Goal: Communication & Community: Answer question/provide support

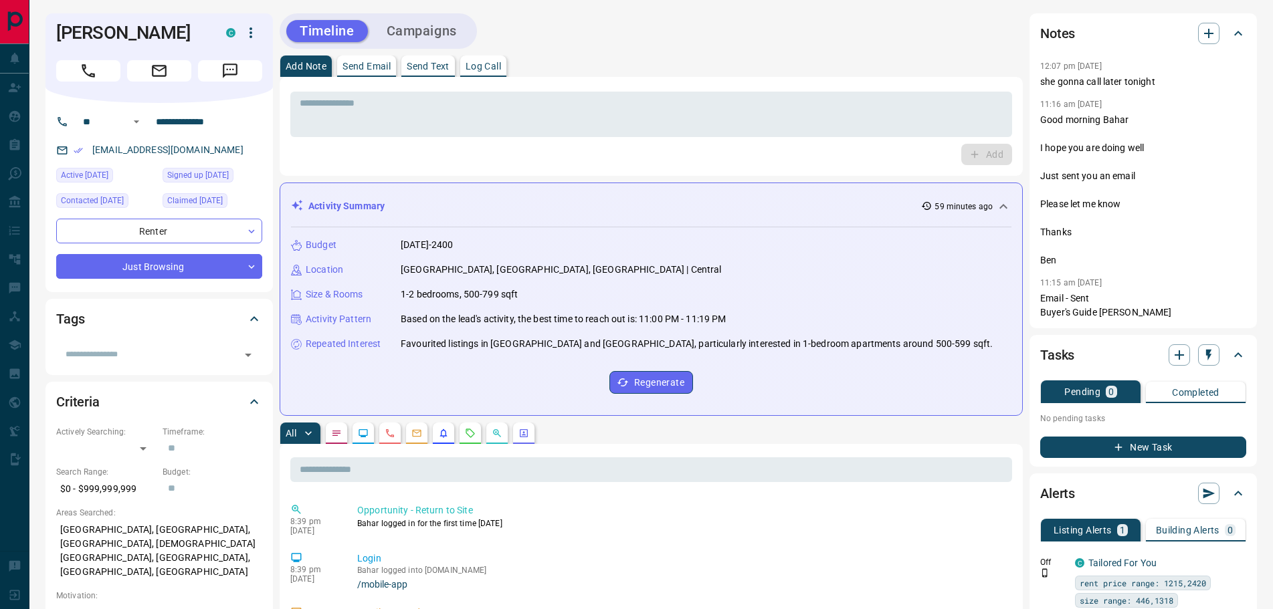
scroll to position [201, 0]
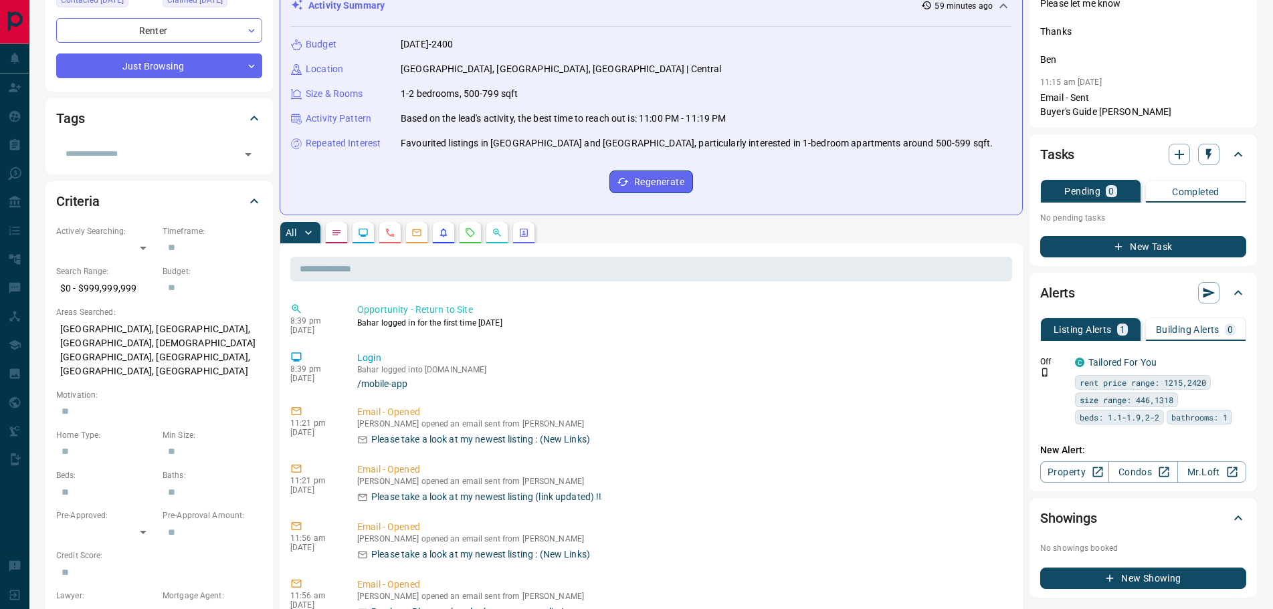
click at [365, 237] on icon "Lead Browsing Activity" at bounding box center [363, 233] width 9 height 8
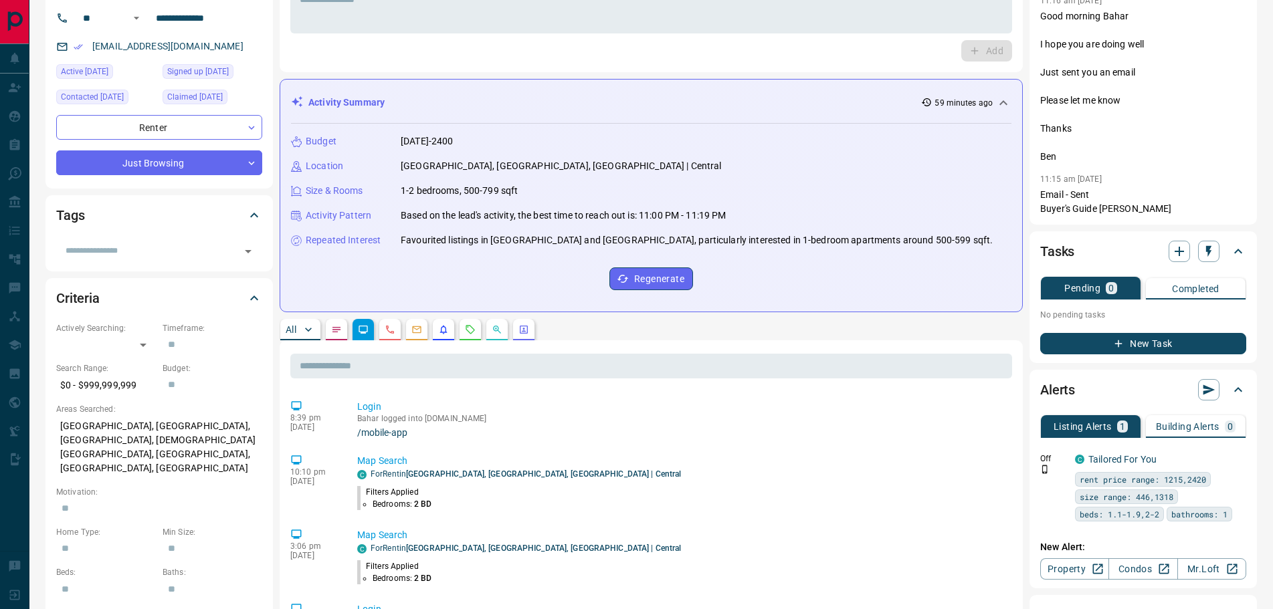
scroll to position [0, 0]
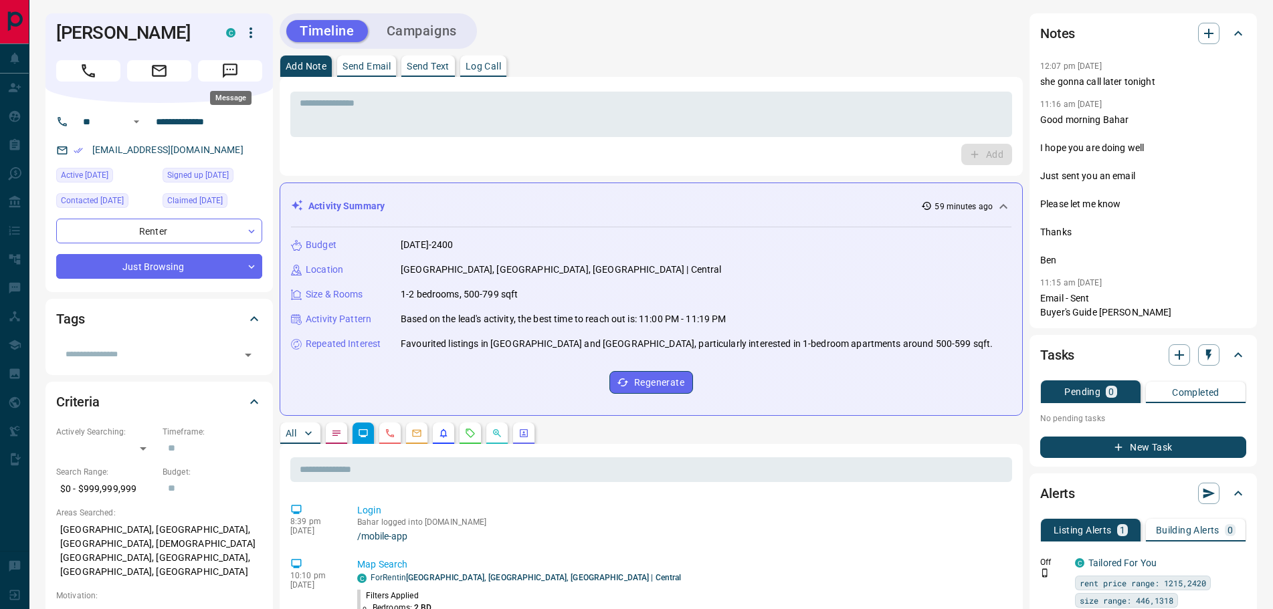
click at [228, 71] on icon "Message" at bounding box center [229, 70] width 17 height 17
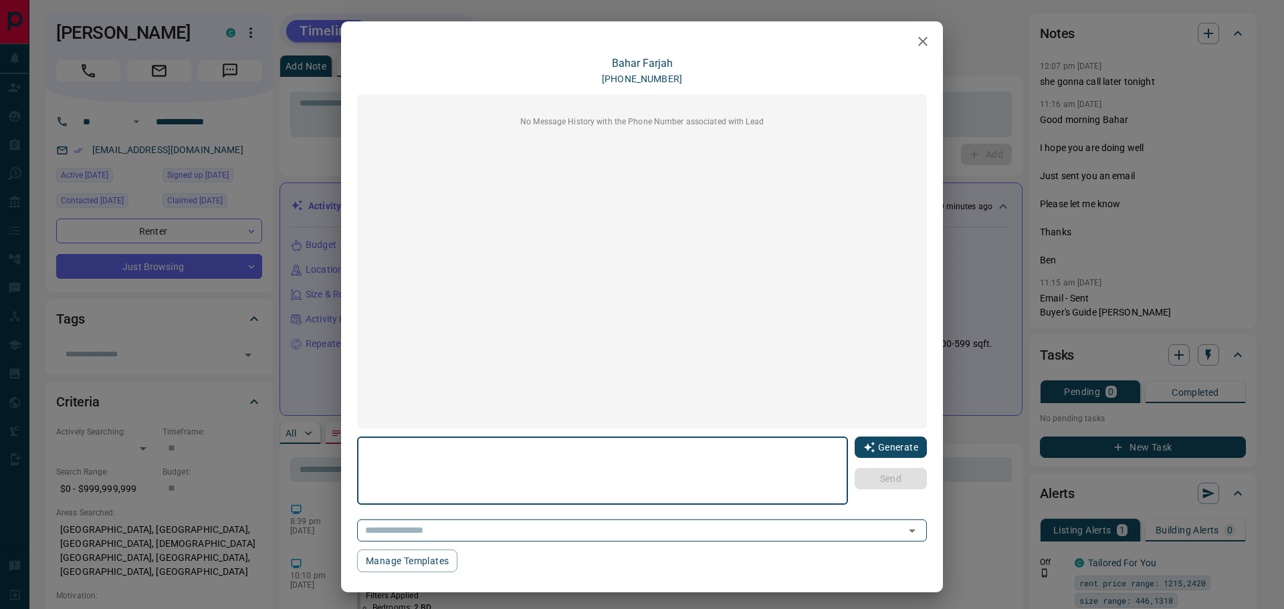
click at [874, 440] on button "Generate" at bounding box center [891, 447] width 72 height 21
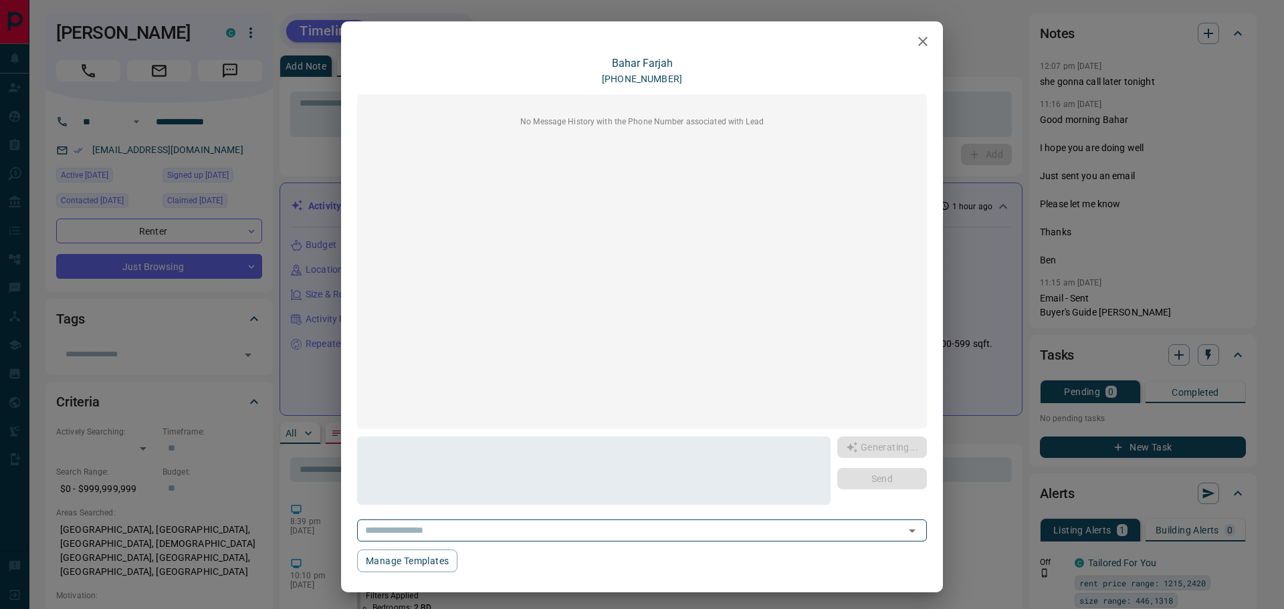
click at [918, 42] on icon "button" at bounding box center [922, 41] width 9 height 9
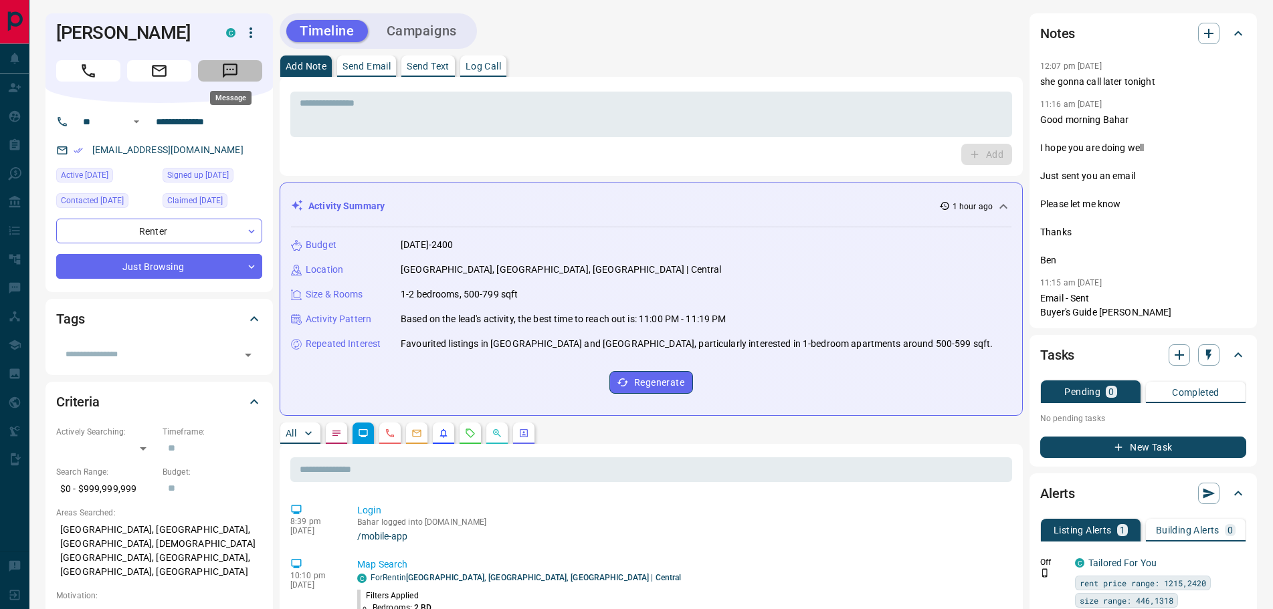
click at [236, 70] on icon "Message" at bounding box center [230, 71] width 15 height 15
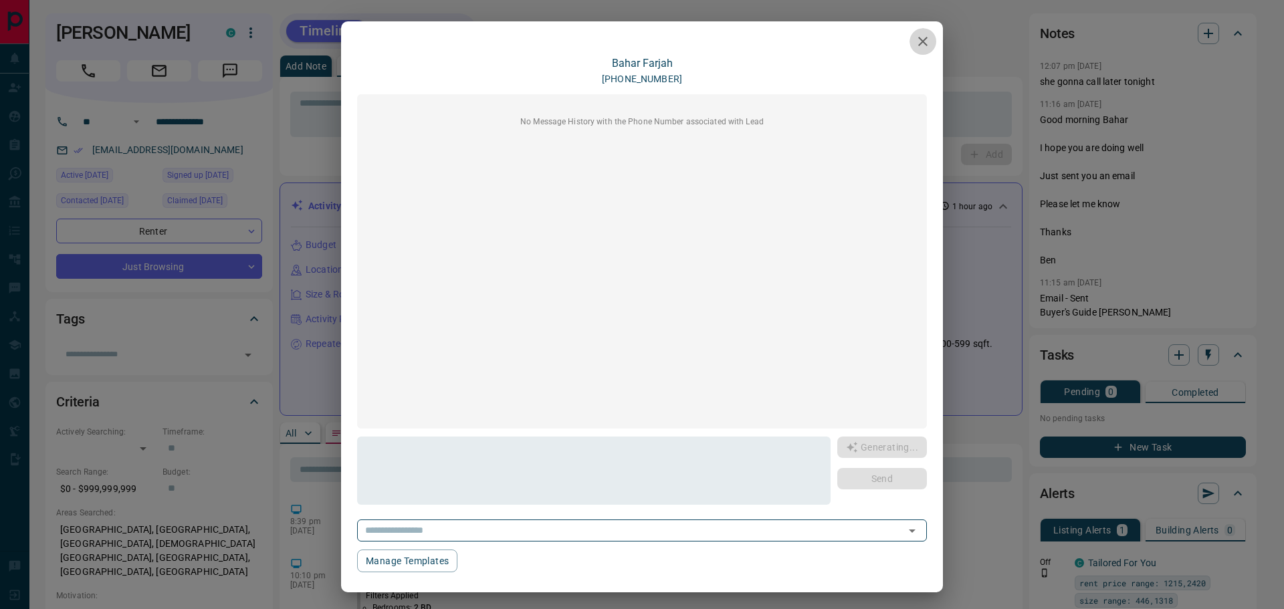
click at [915, 41] on icon "button" at bounding box center [923, 41] width 16 height 16
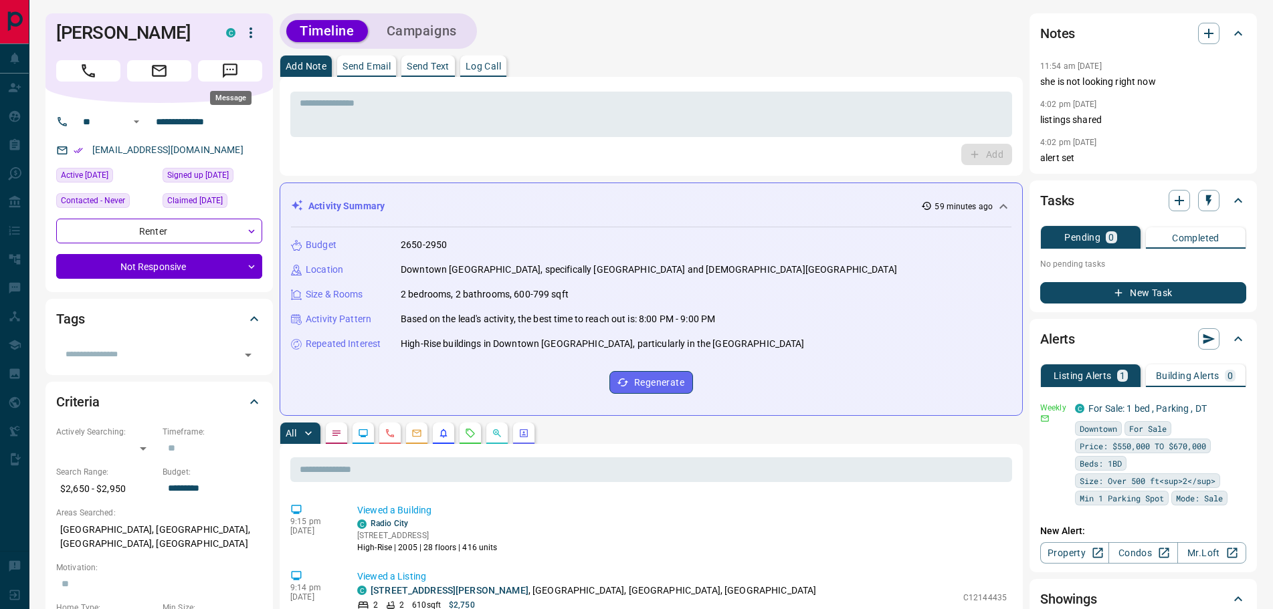
click at [231, 72] on icon "Message" at bounding box center [229, 70] width 17 height 17
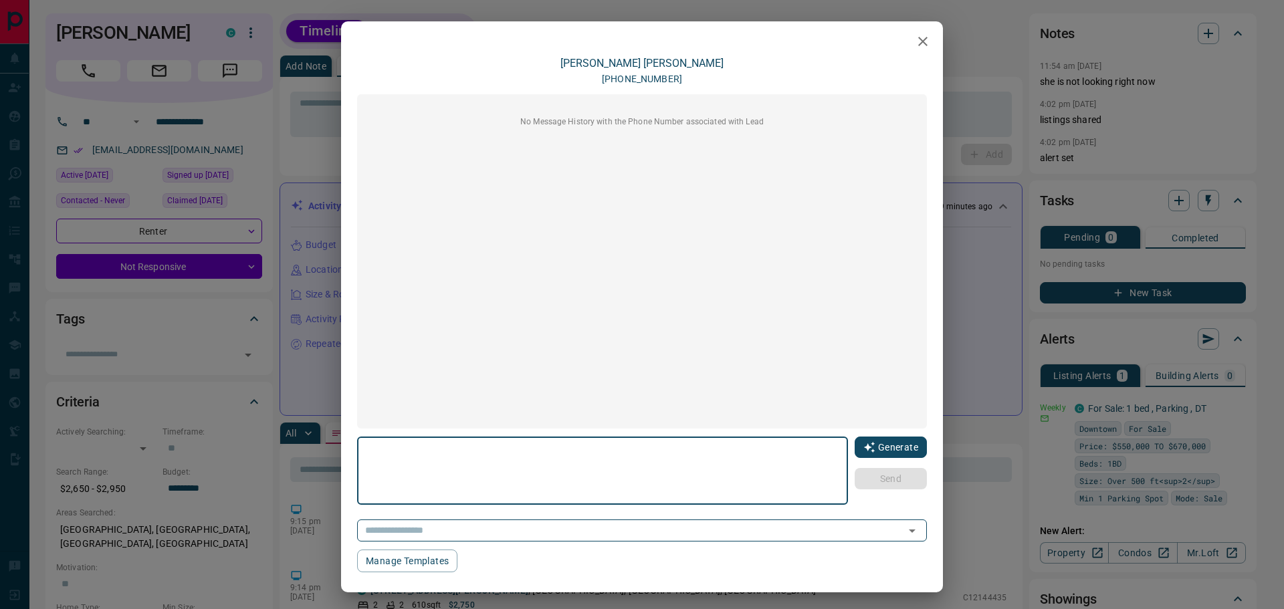
click at [864, 446] on icon "button" at bounding box center [869, 447] width 11 height 11
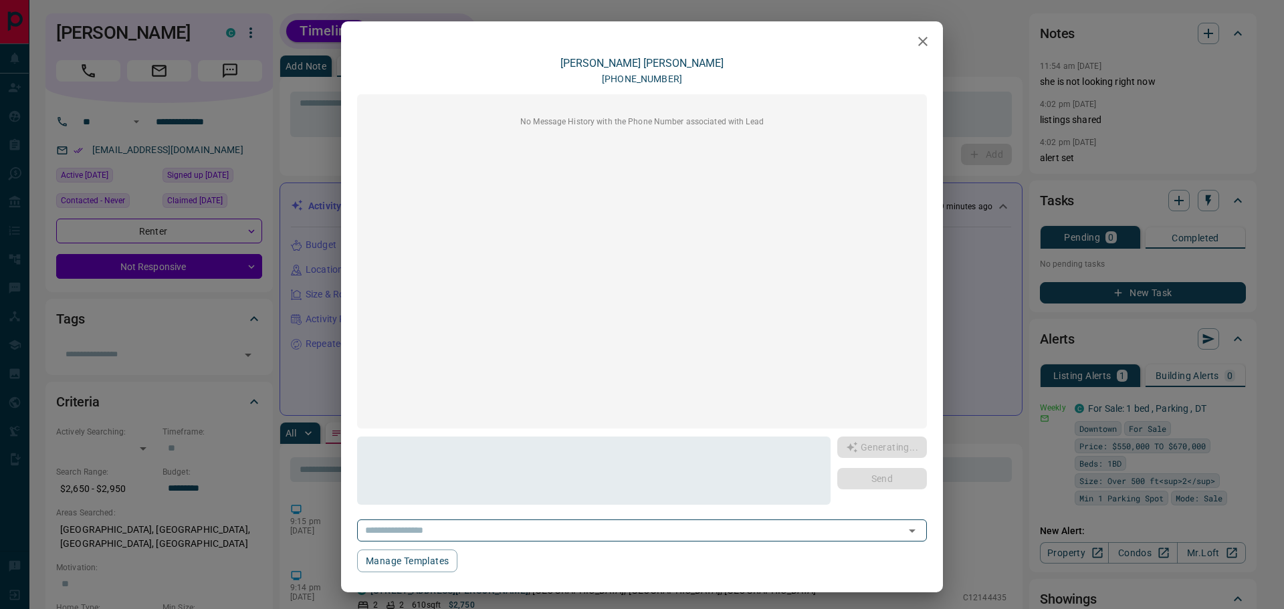
type textarea "**********"
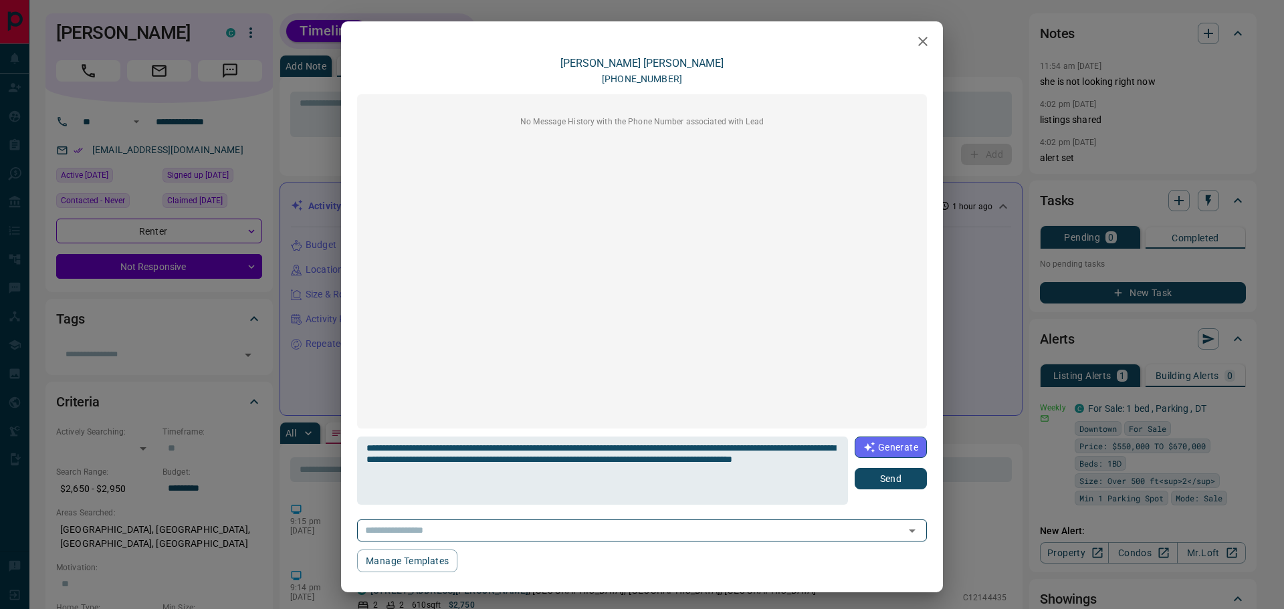
click at [874, 476] on button "Send" at bounding box center [891, 478] width 72 height 21
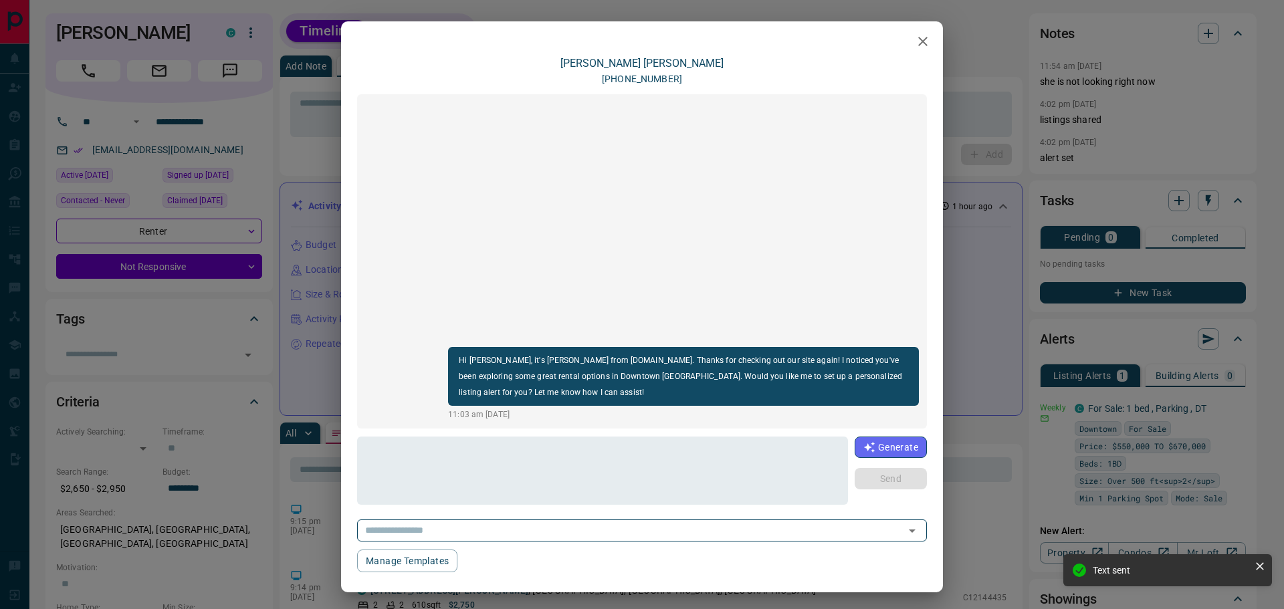
click at [916, 39] on icon "button" at bounding box center [923, 41] width 16 height 16
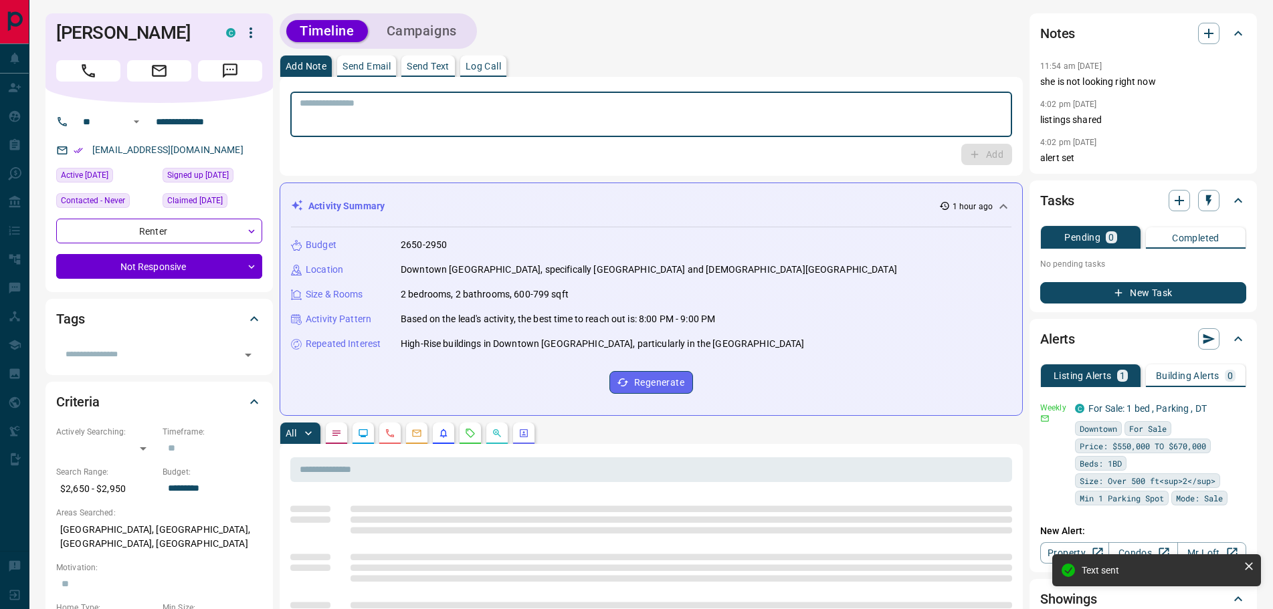
click at [375, 104] on textarea at bounding box center [651, 115] width 703 height 34
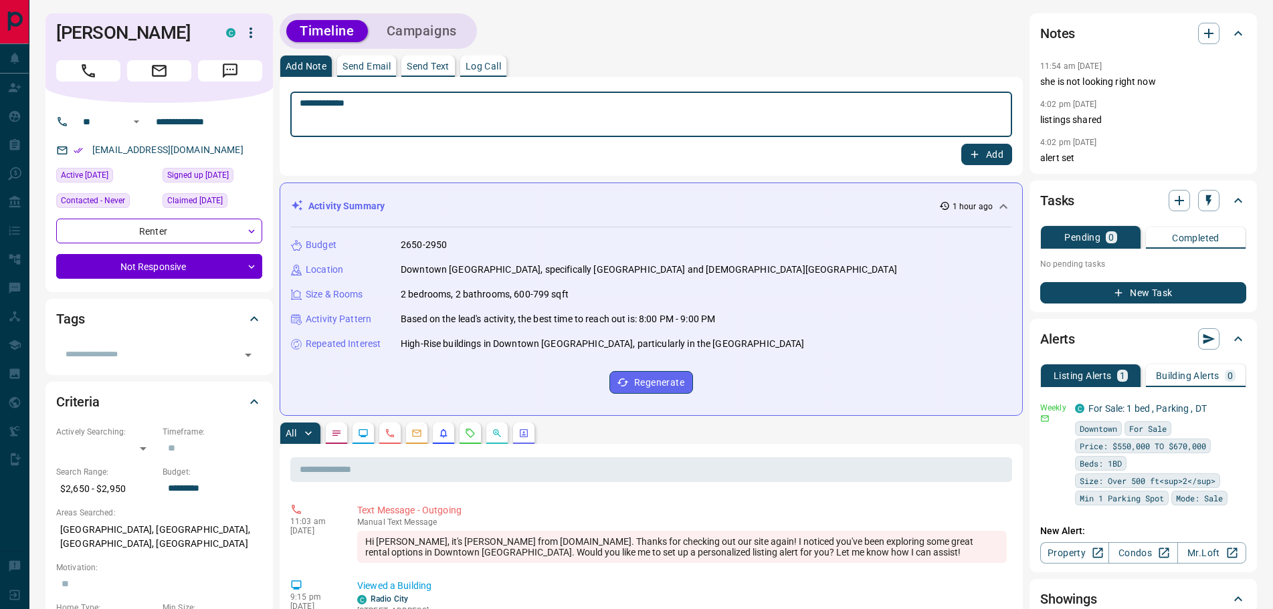
click at [310, 106] on textarea "**********" at bounding box center [651, 115] width 703 height 34
type textarea "**********"
click at [979, 156] on icon "button" at bounding box center [975, 155] width 12 height 12
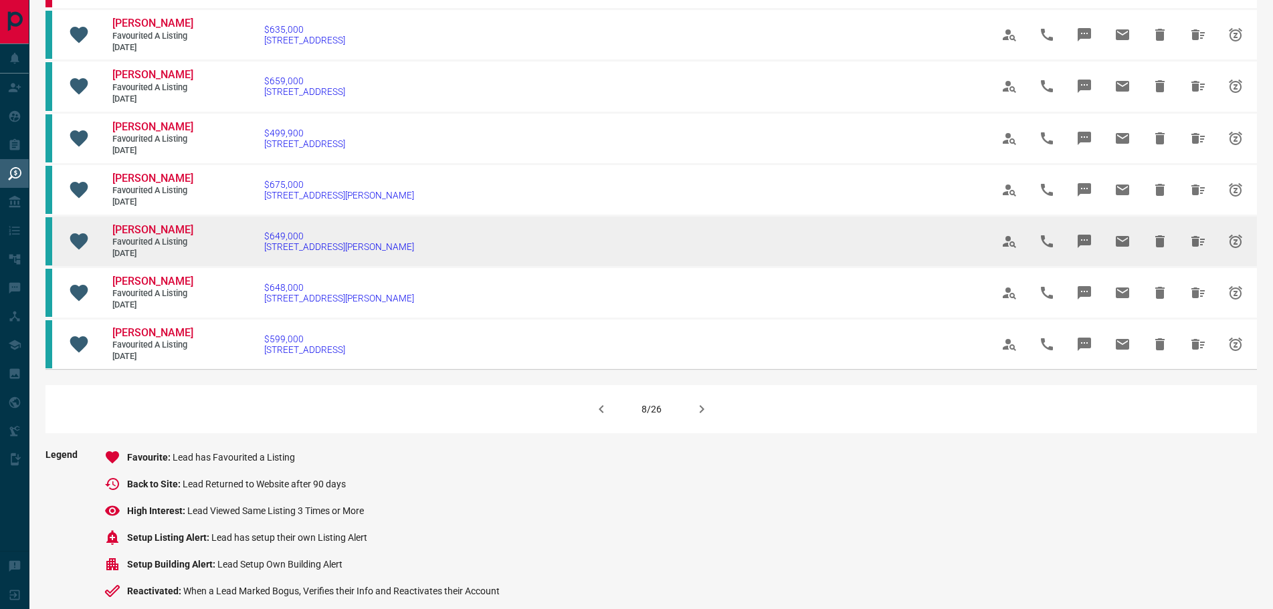
scroll to position [803, 0]
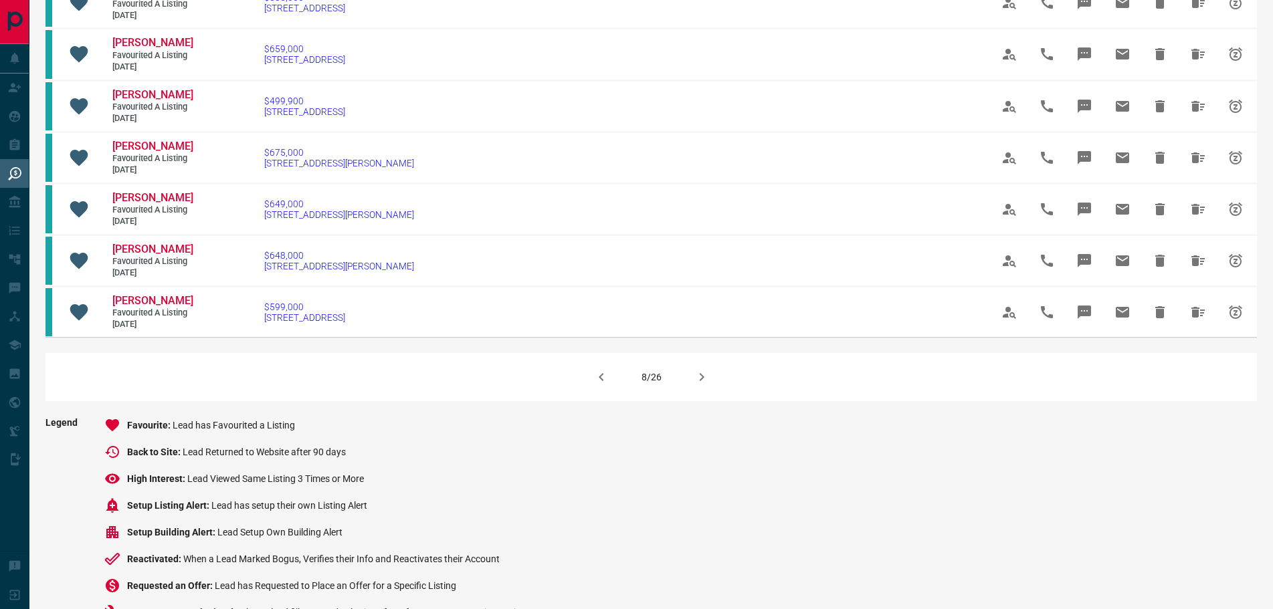
click at [705, 385] on icon "button" at bounding box center [702, 377] width 16 height 16
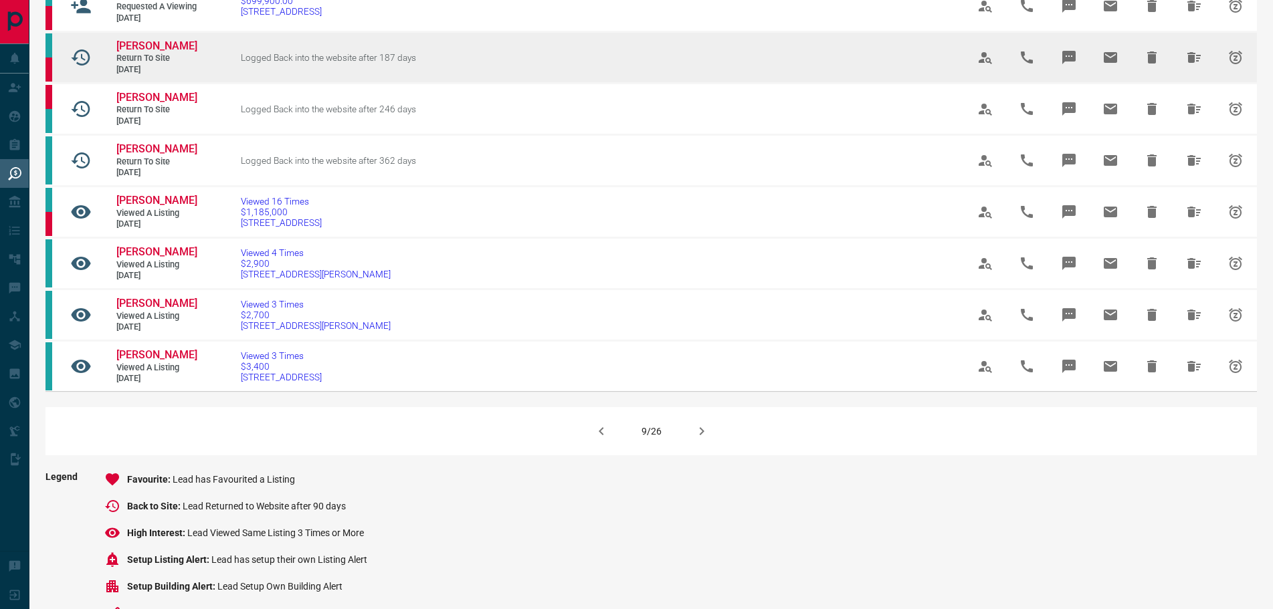
scroll to position [736, 0]
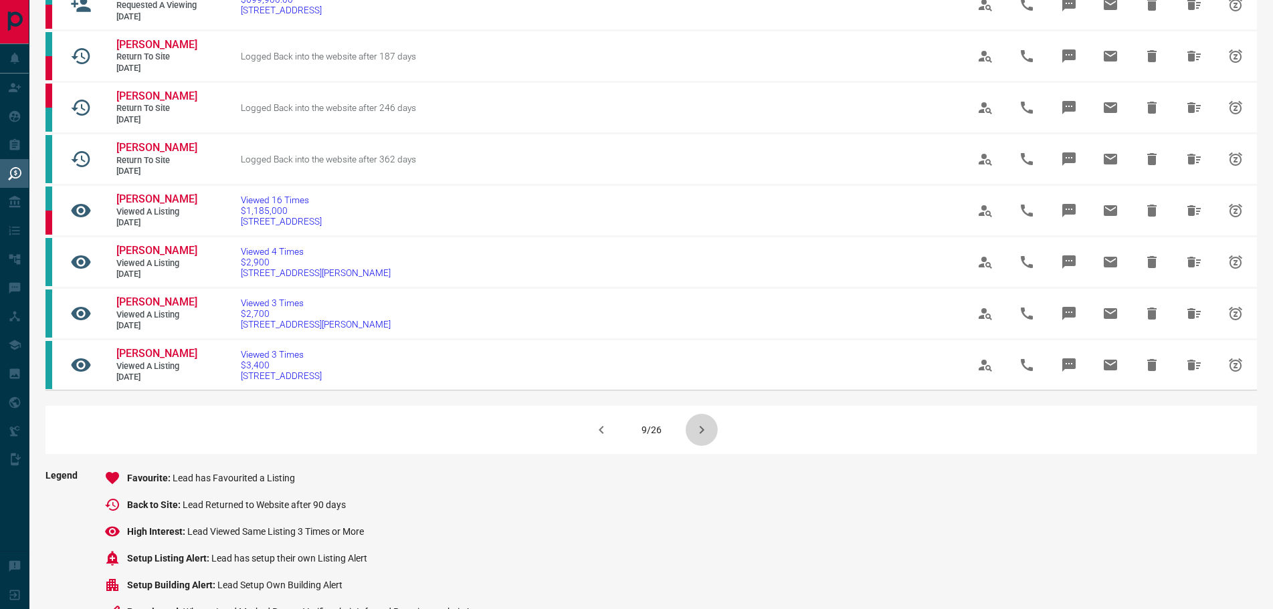
click at [697, 438] on icon "button" at bounding box center [702, 430] width 16 height 16
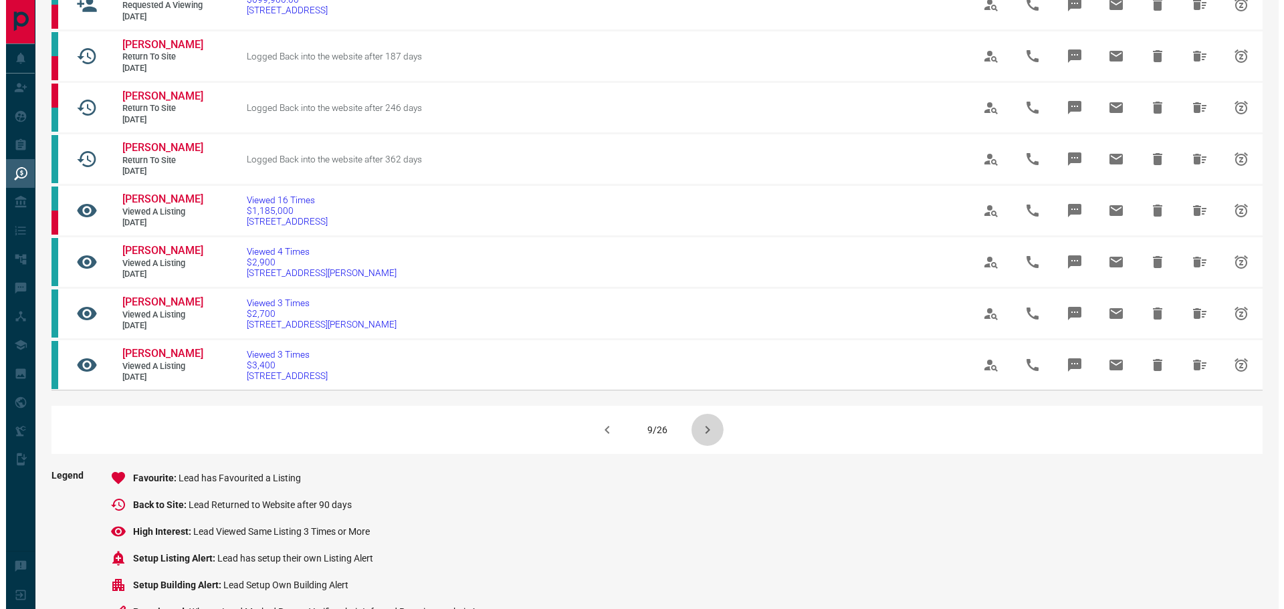
scroll to position [0, 0]
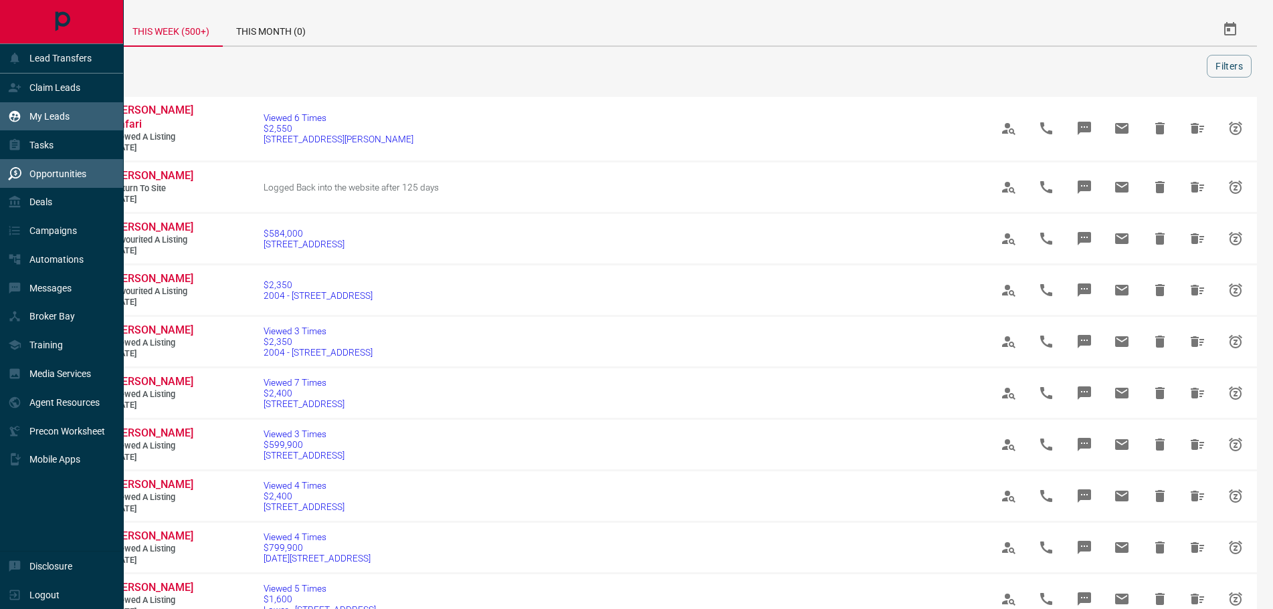
click at [53, 114] on p "My Leads" at bounding box center [49, 116] width 40 height 11
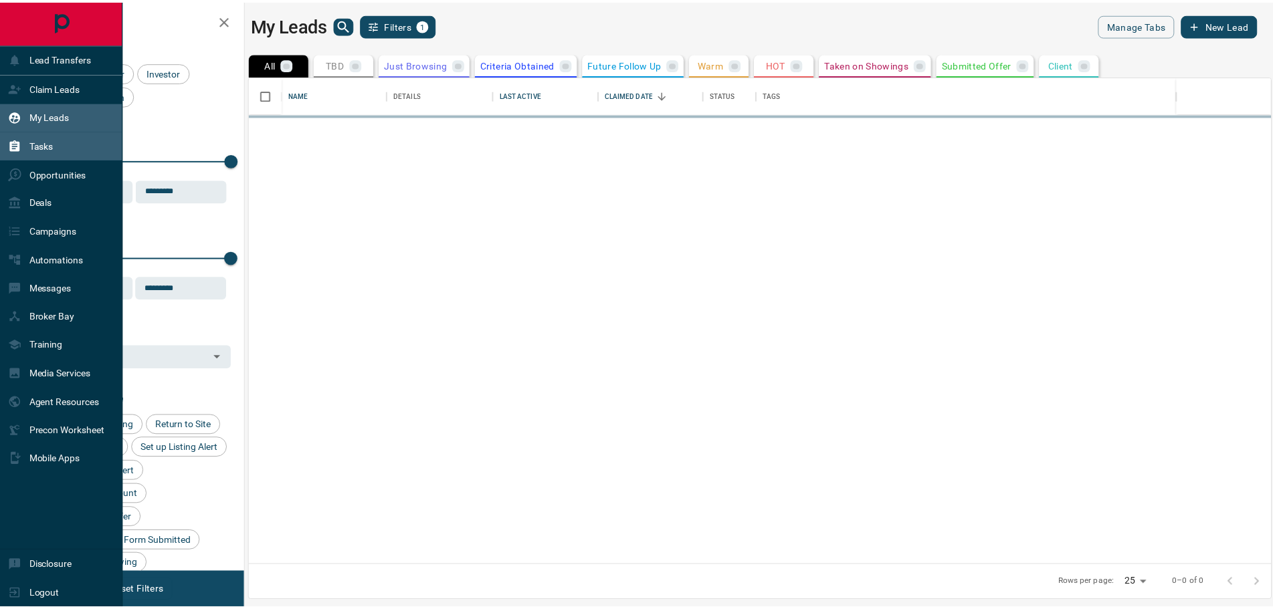
scroll to position [478, 1020]
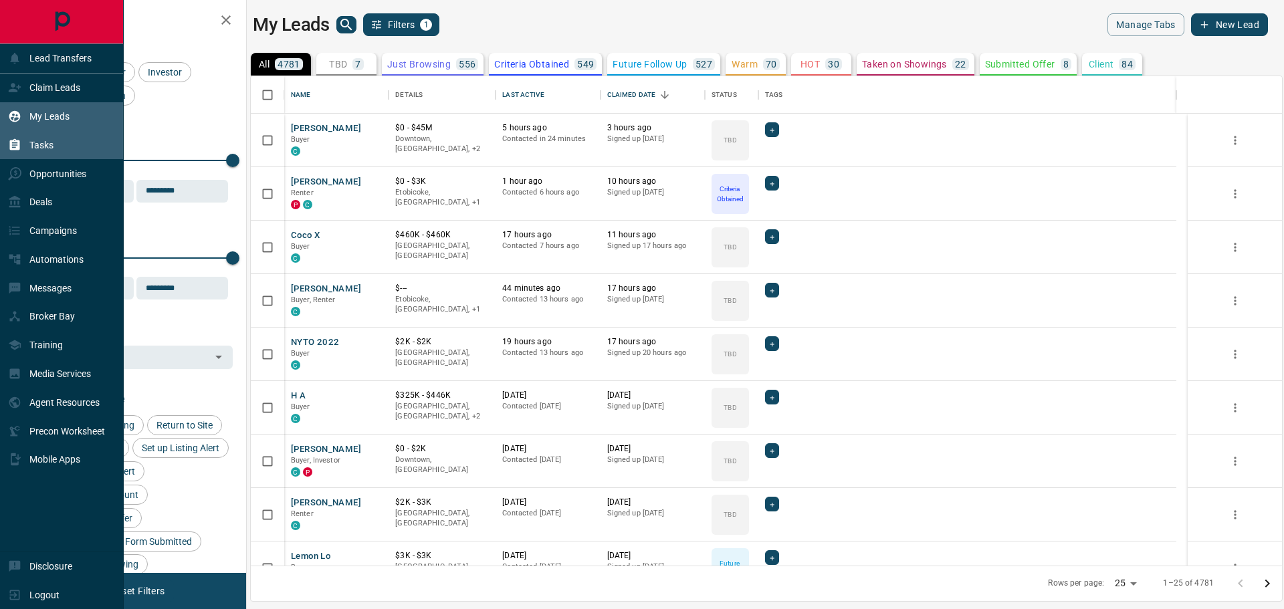
click at [47, 136] on div "Tasks" at bounding box center [30, 145] width 45 height 22
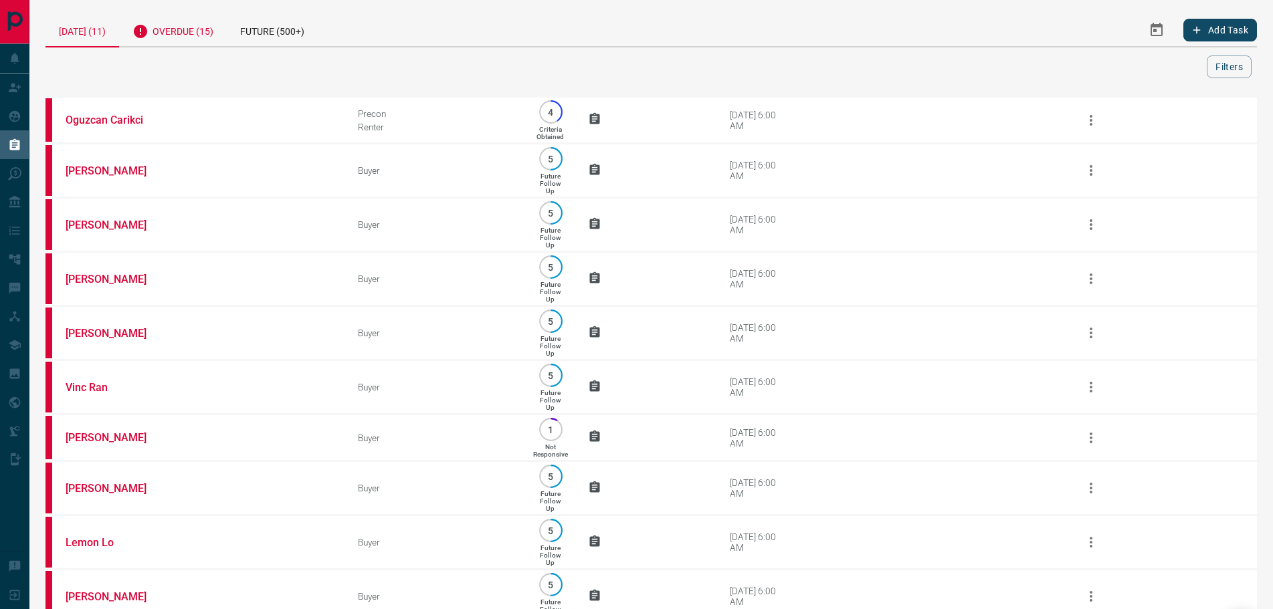
click at [179, 37] on div "Overdue (15)" at bounding box center [173, 29] width 108 height 33
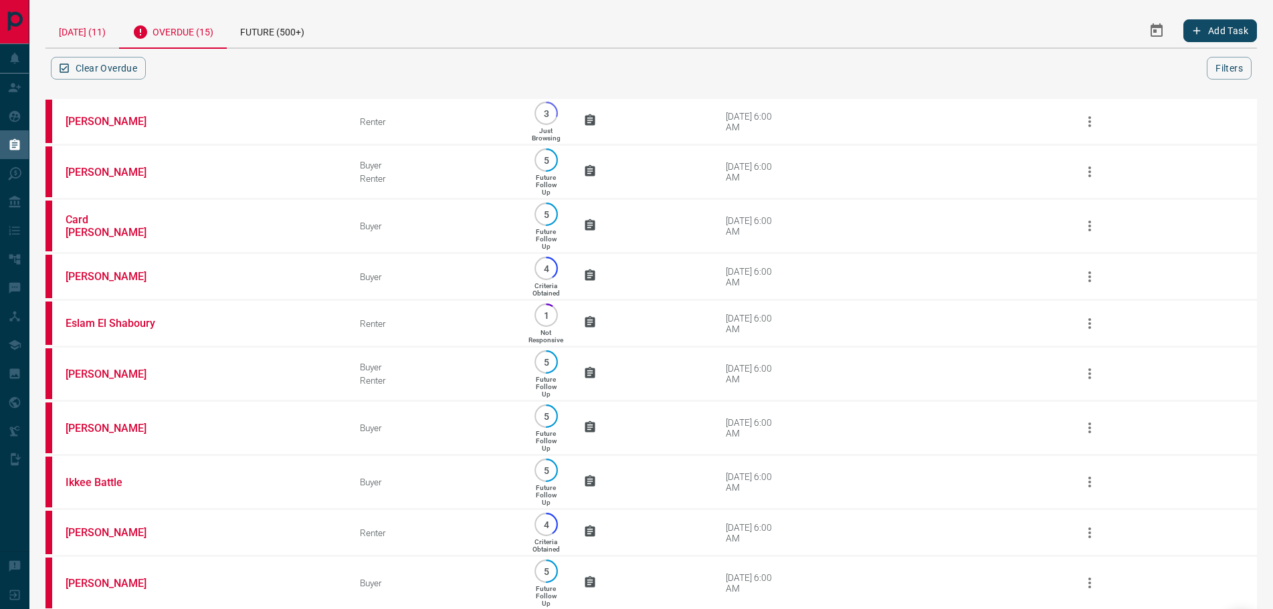
click at [88, 35] on div "Today (11)" at bounding box center [82, 30] width 74 height 34
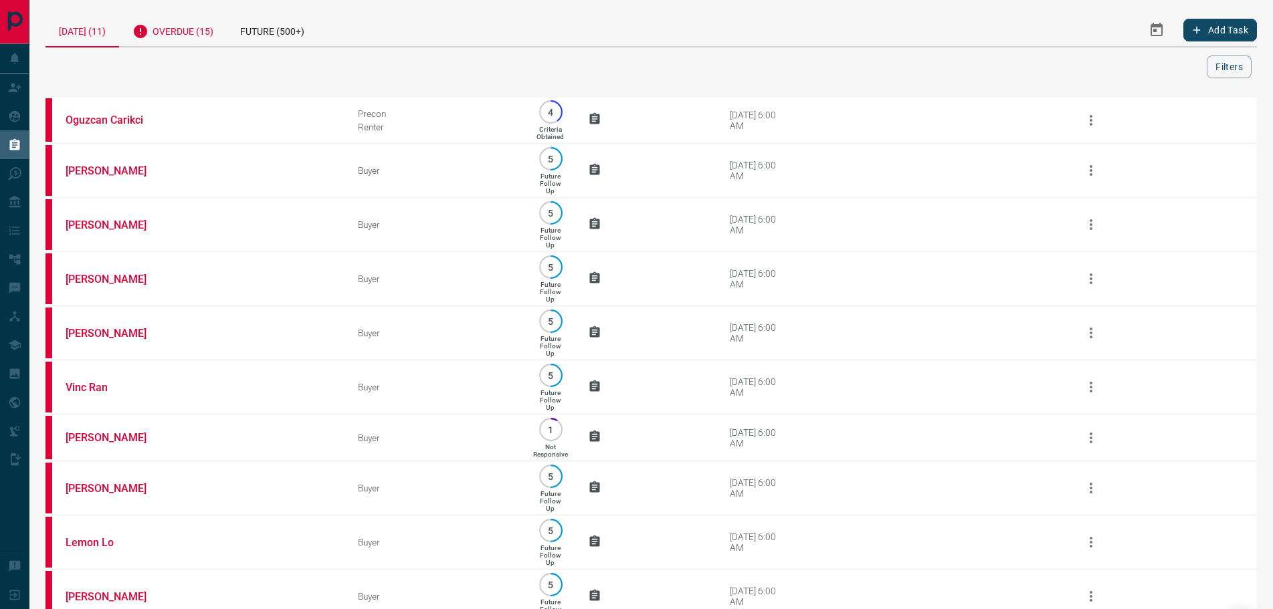
click at [184, 21] on div "Overdue (15)" at bounding box center [173, 29] width 108 height 33
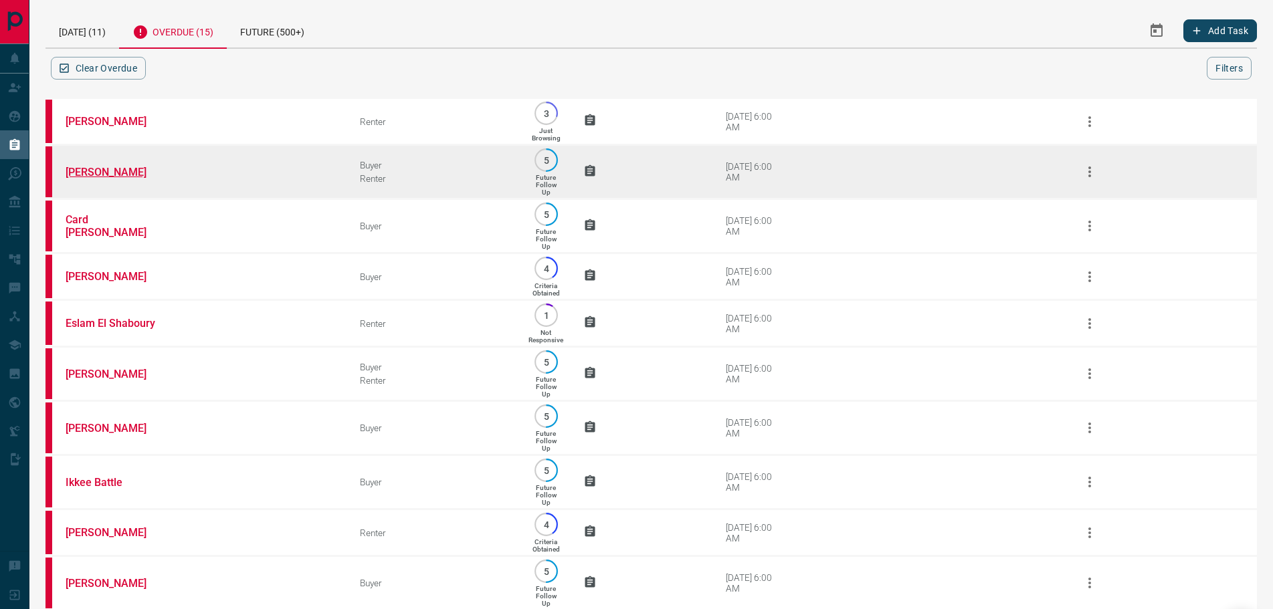
drag, startPoint x: 113, startPoint y: 170, endPoint x: 130, endPoint y: 167, distance: 17.6
